Goal: Task Accomplishment & Management: Use online tool/utility

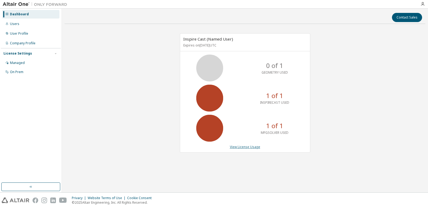
click at [252, 147] on link "View License Usage" at bounding box center [245, 147] width 30 height 5
